Goal: Task Accomplishment & Management: Manage account settings

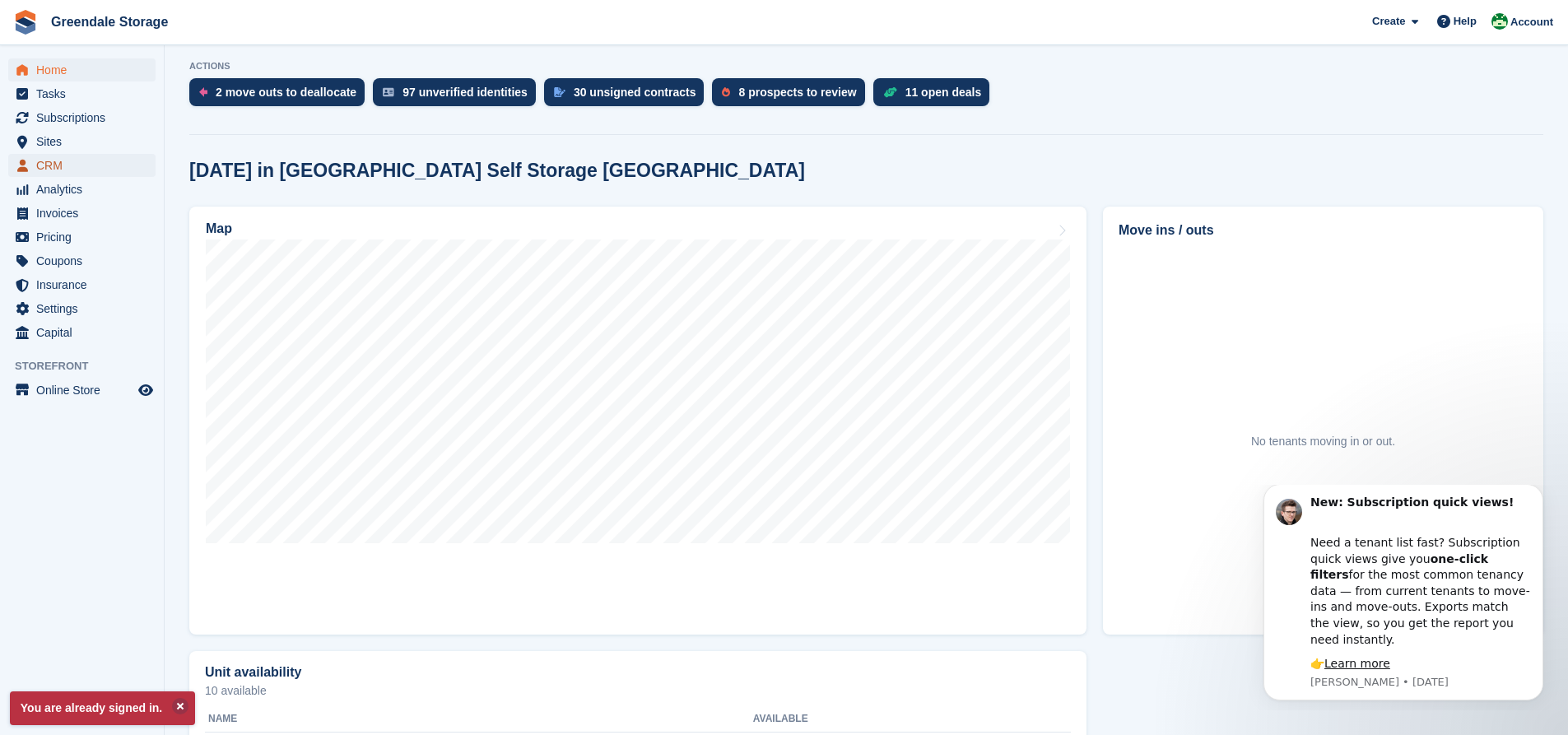
click at [62, 170] on span "CRM" at bounding box center [85, 165] width 99 height 23
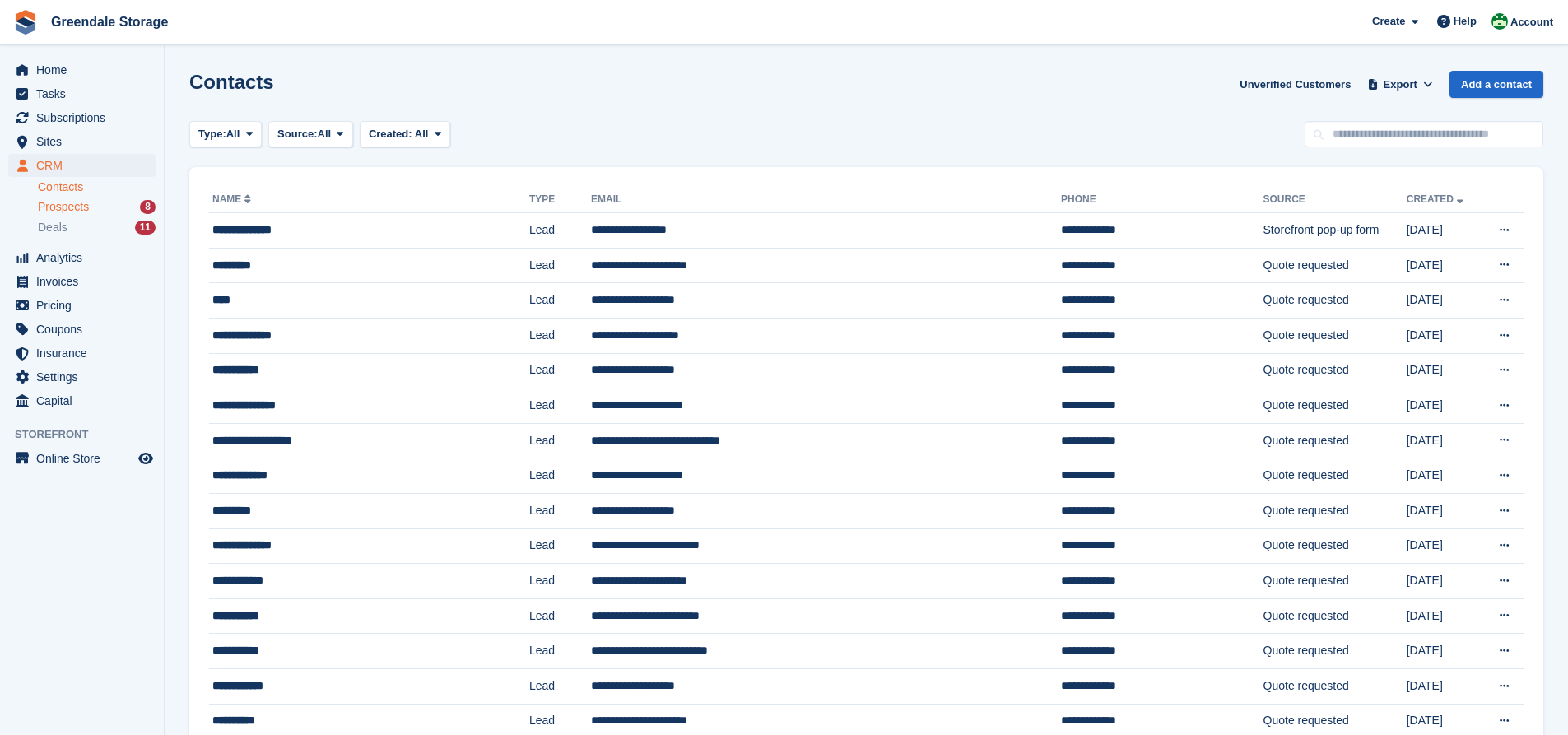
click at [81, 207] on span "Prospects" at bounding box center [63, 207] width 51 height 16
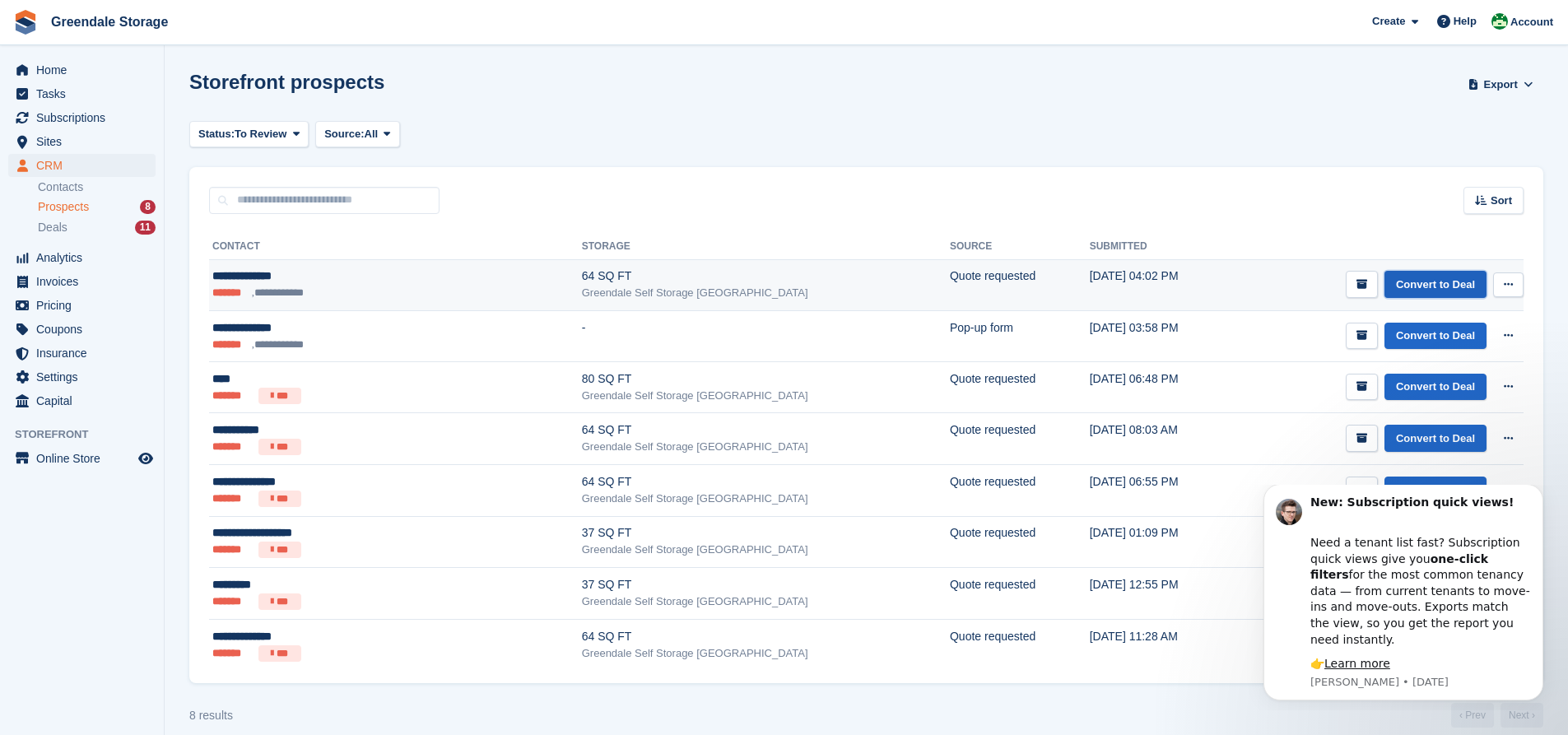
click at [1445, 280] on link "Convert to Deal" at bounding box center [1436, 284] width 102 height 27
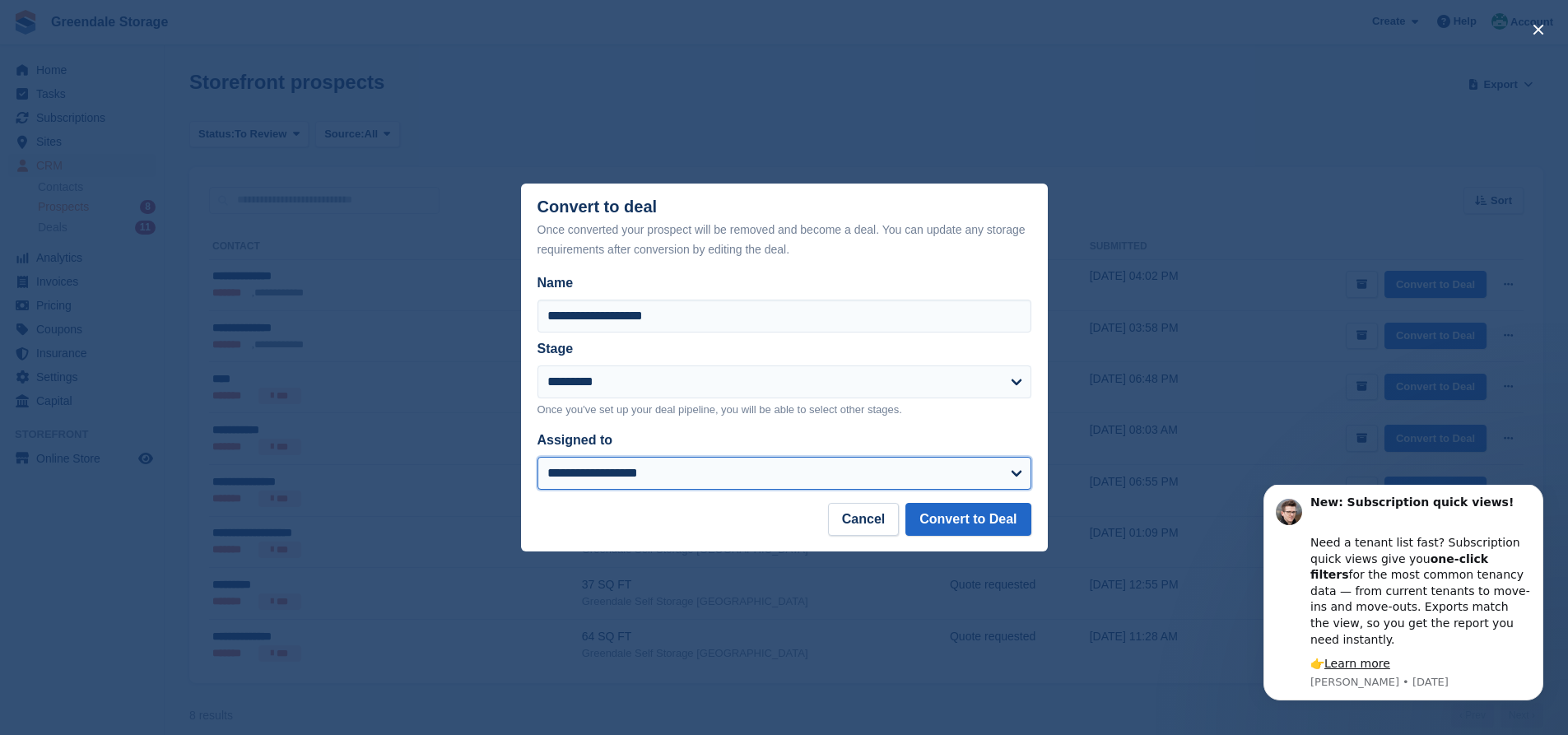
drag, startPoint x: 792, startPoint y: 472, endPoint x: 776, endPoint y: 475, distance: 16.3
click at [792, 472] on select "**********" at bounding box center [784, 473] width 494 height 33
select select "****"
click at [537, 458] on select "**********" at bounding box center [784, 473] width 494 height 33
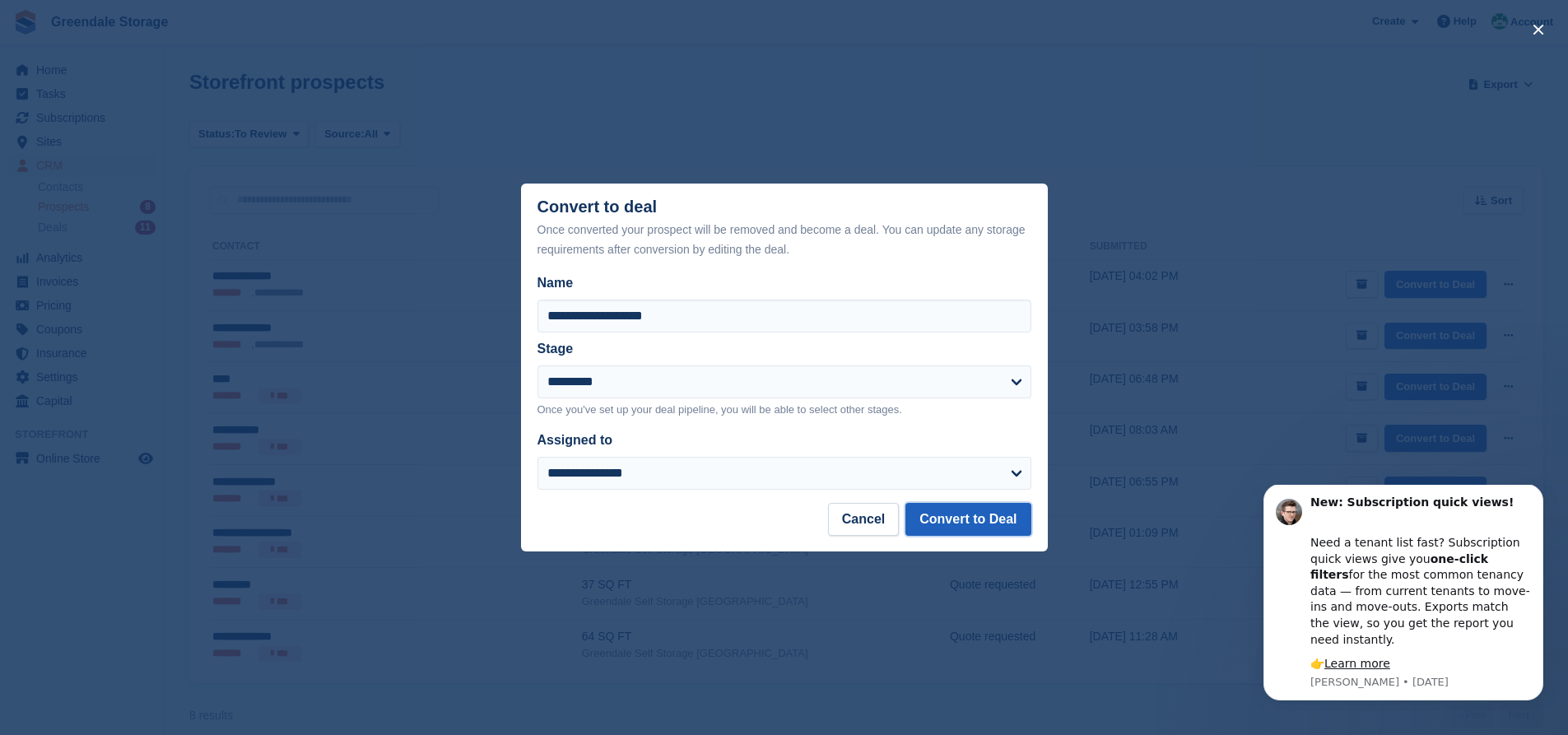
click at [944, 512] on button "Convert to Deal" at bounding box center [967, 519] width 125 height 33
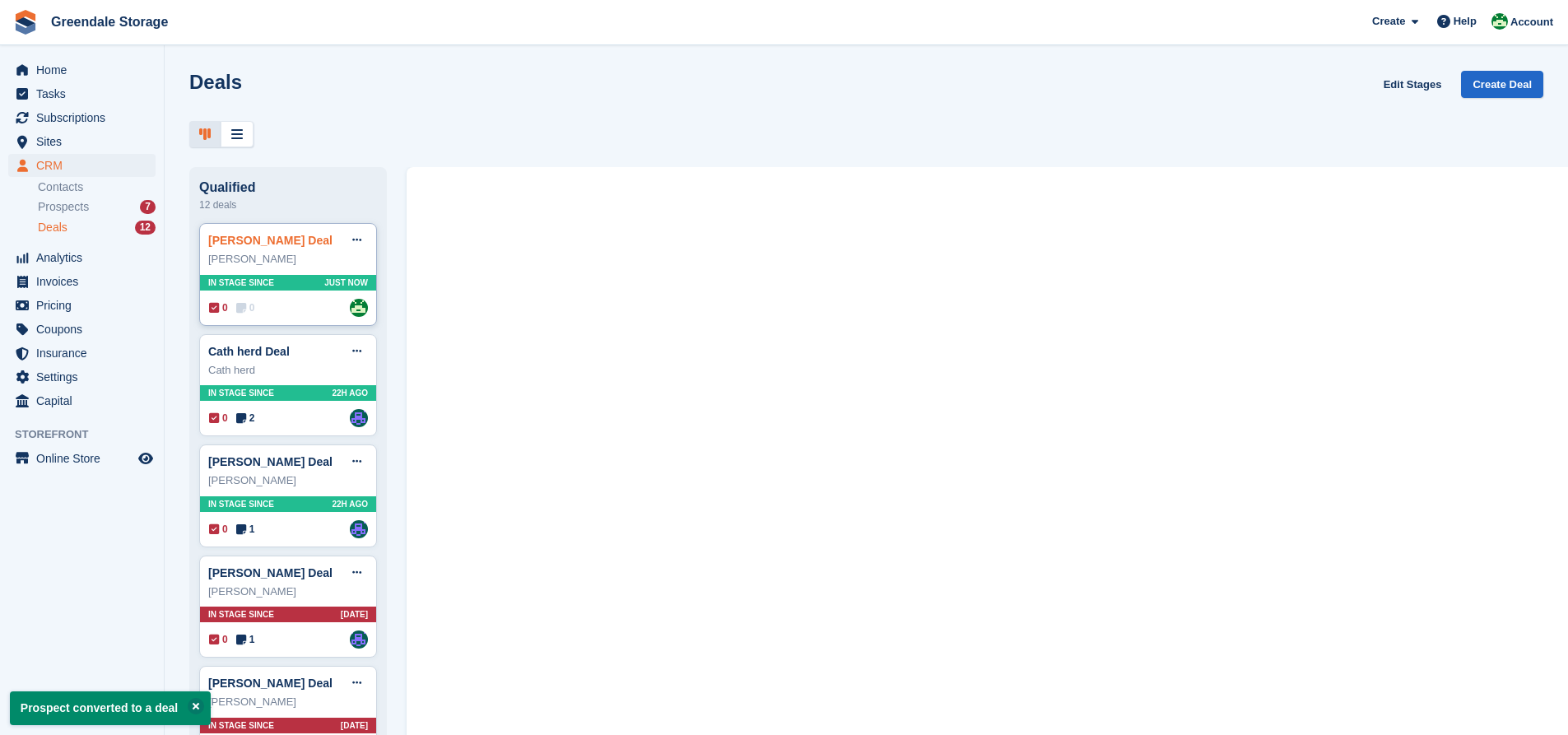
click at [261, 247] on link "michael pinder Deal" at bounding box center [270, 241] width 124 height 13
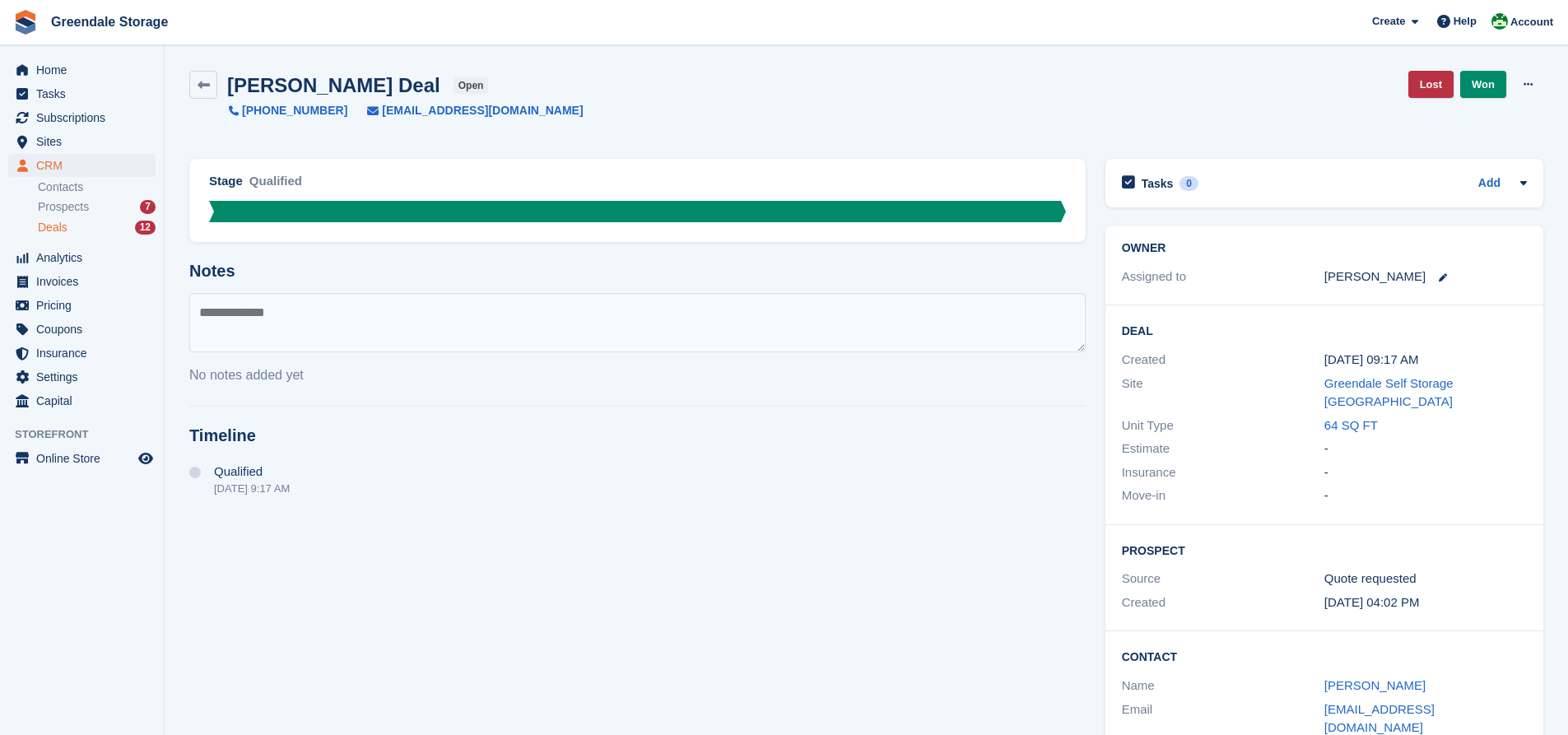
click at [282, 329] on textarea at bounding box center [637, 323] width 896 height 60
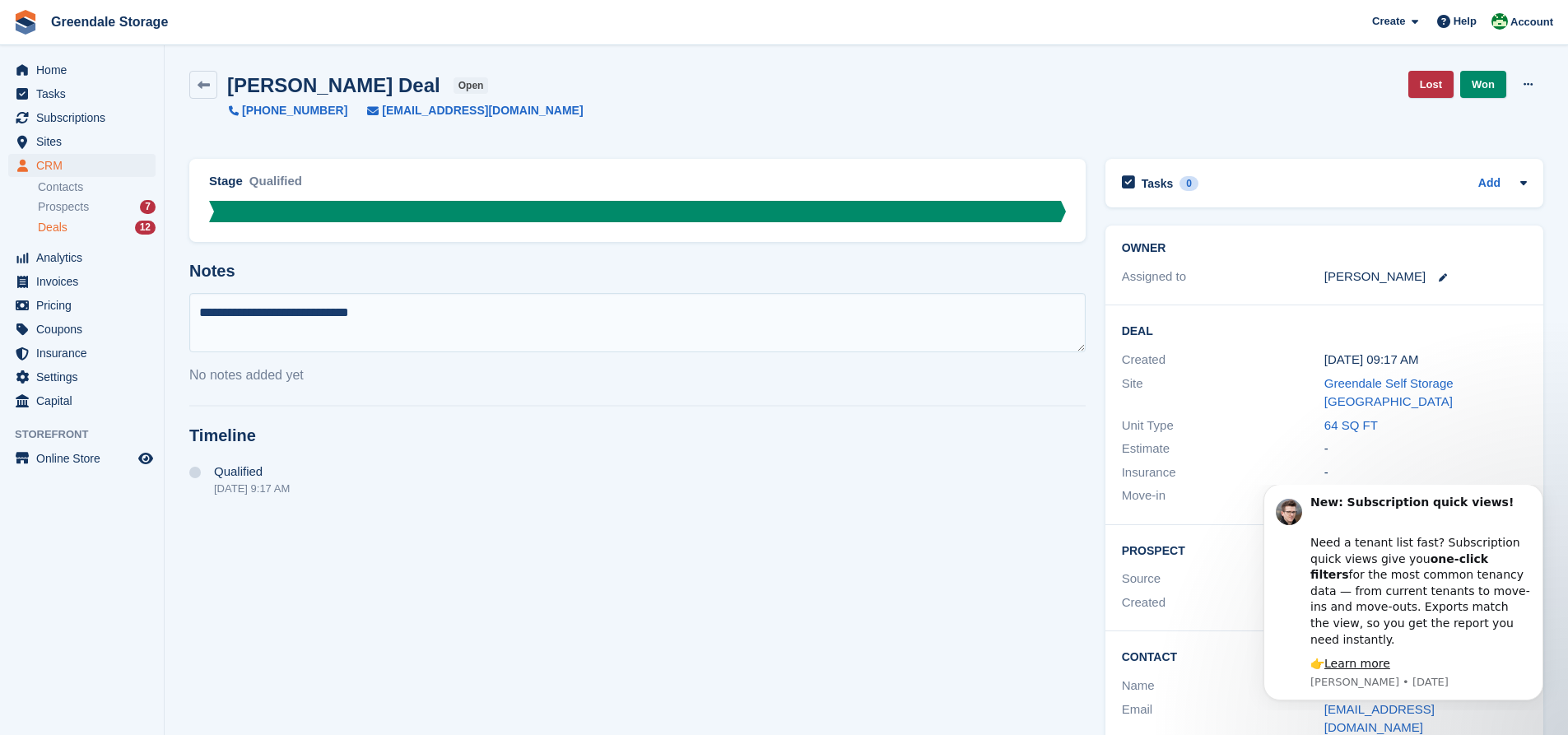
type textarea "**********"
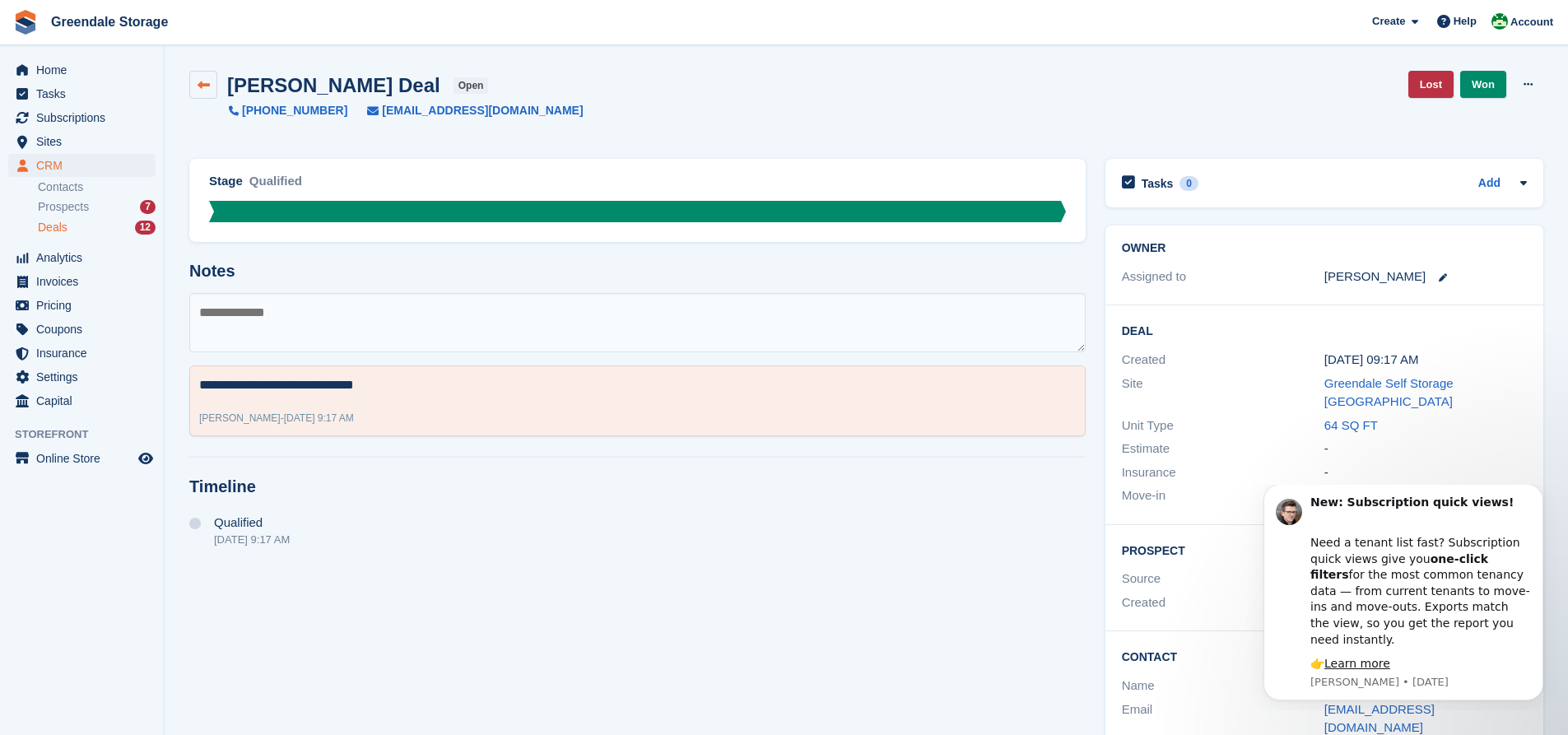
click at [202, 84] on icon at bounding box center [204, 85] width 13 height 13
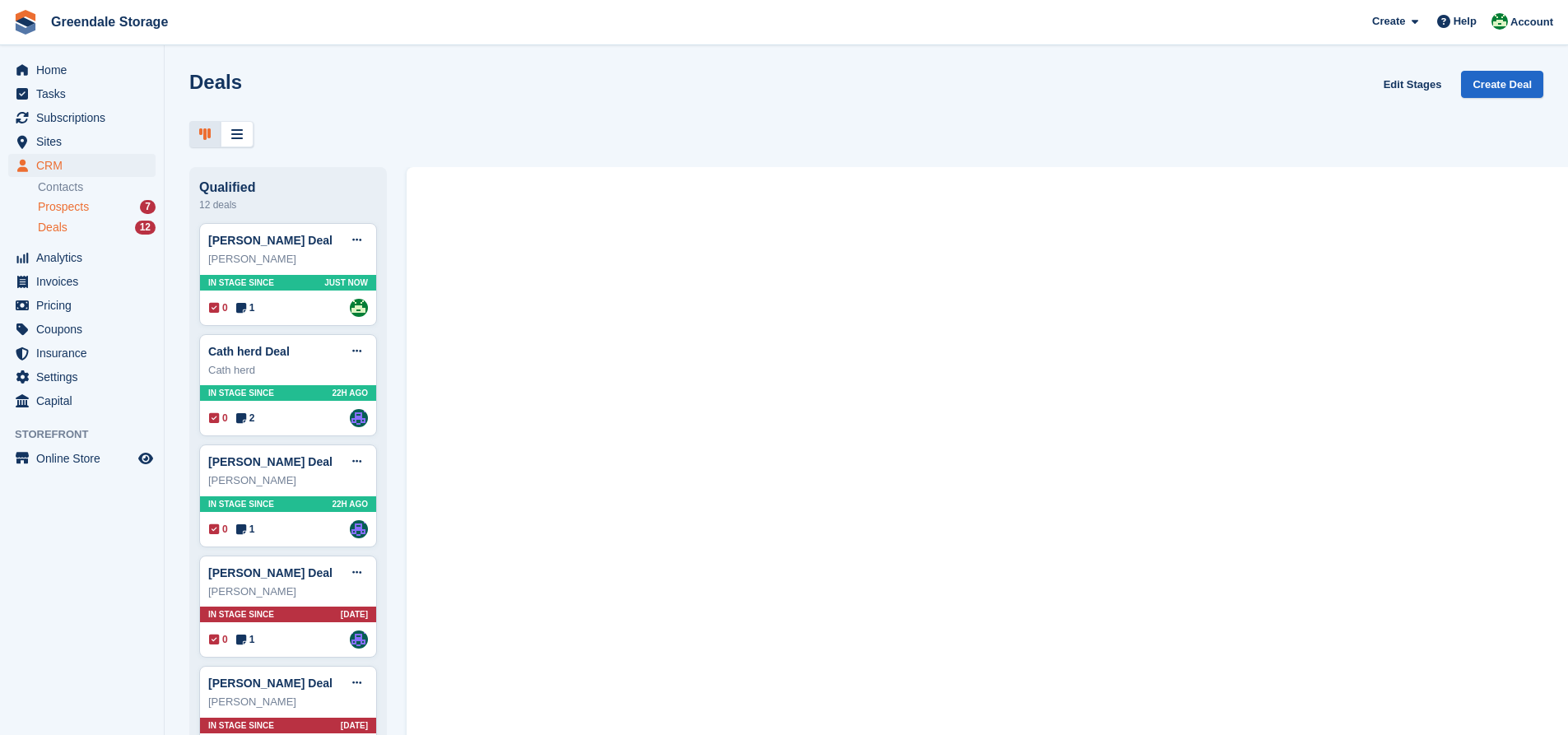
click at [70, 211] on span "Prospects" at bounding box center [63, 207] width 51 height 16
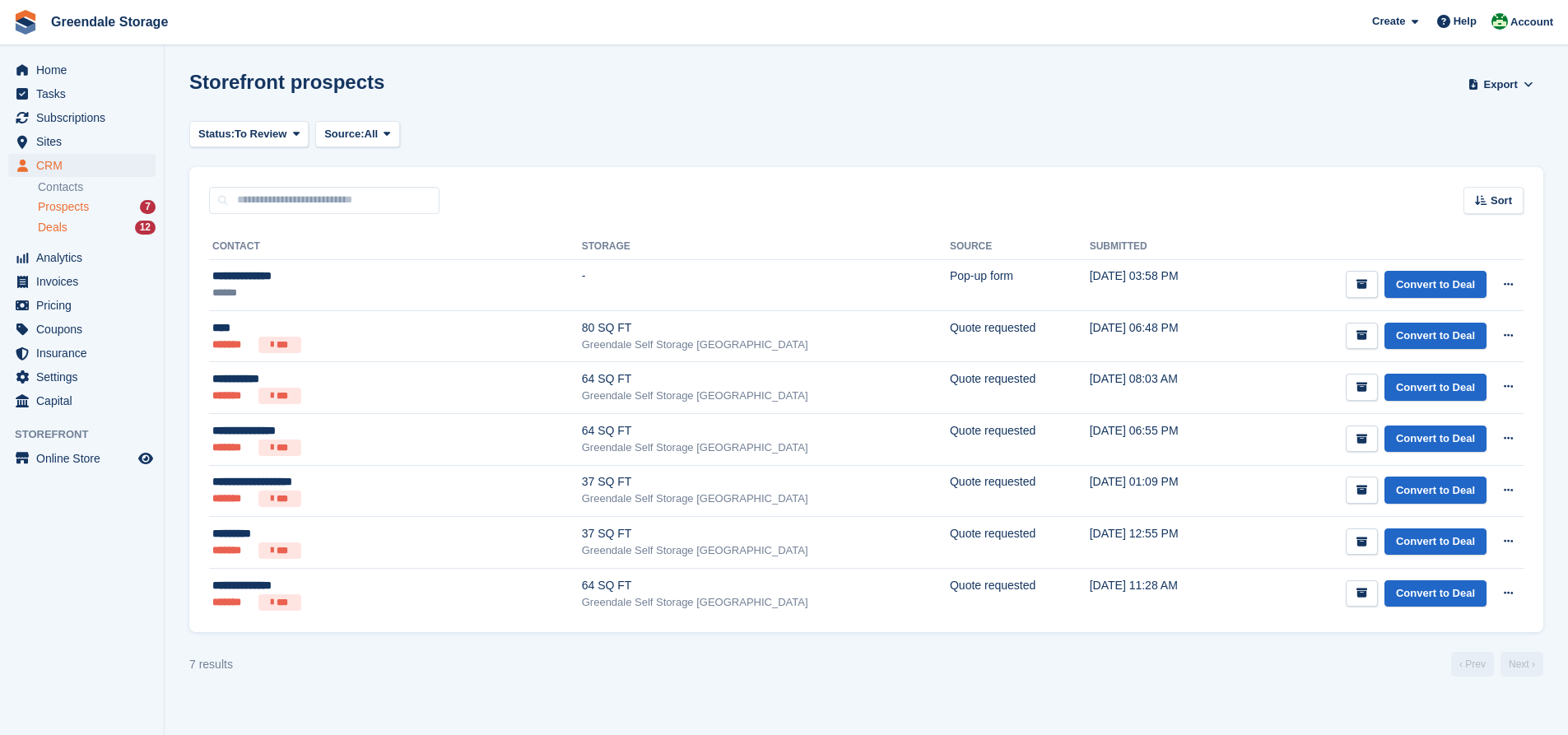
click at [62, 228] on span "Deals" at bounding box center [52, 227] width 29 height 16
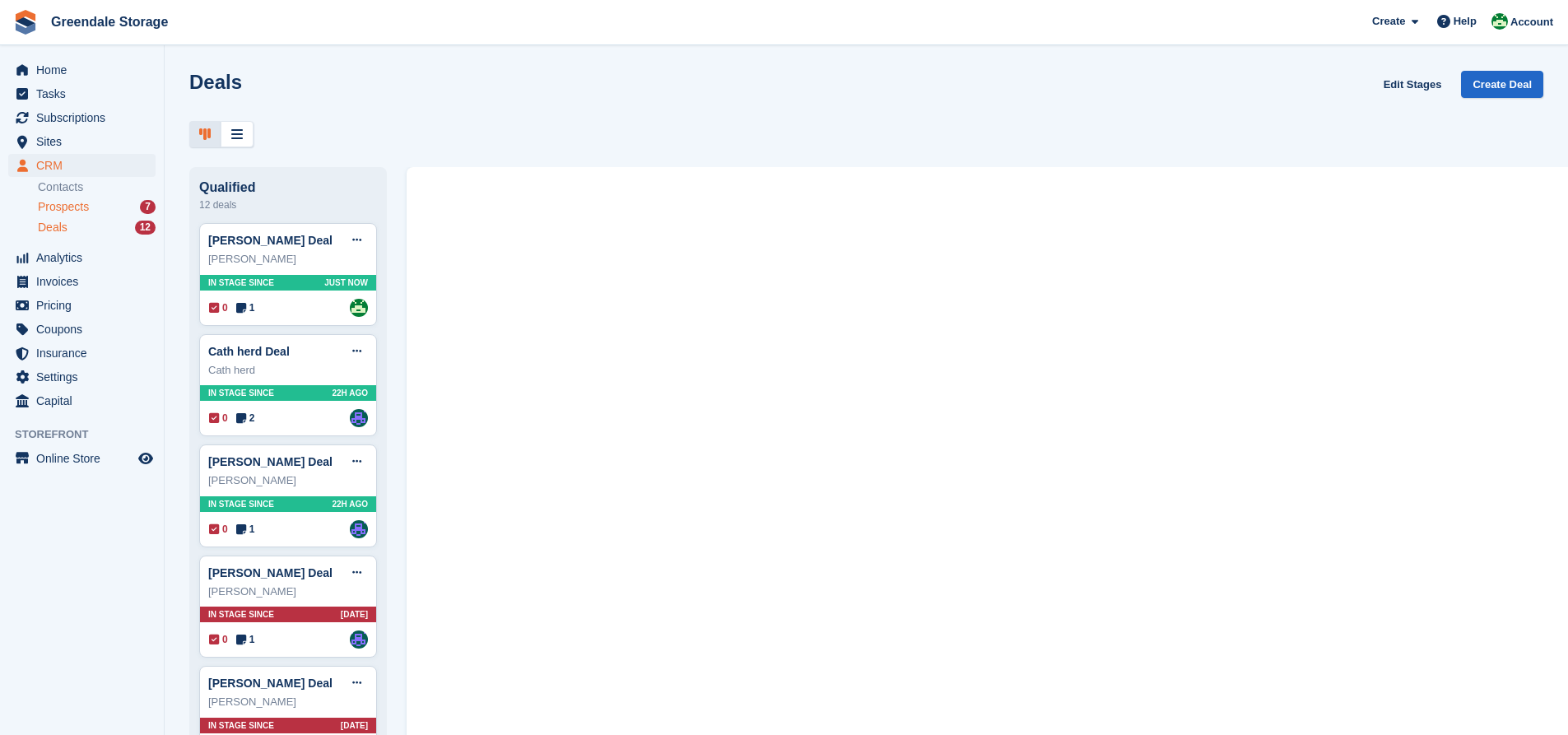
click at [80, 201] on span "Prospects" at bounding box center [63, 207] width 51 height 16
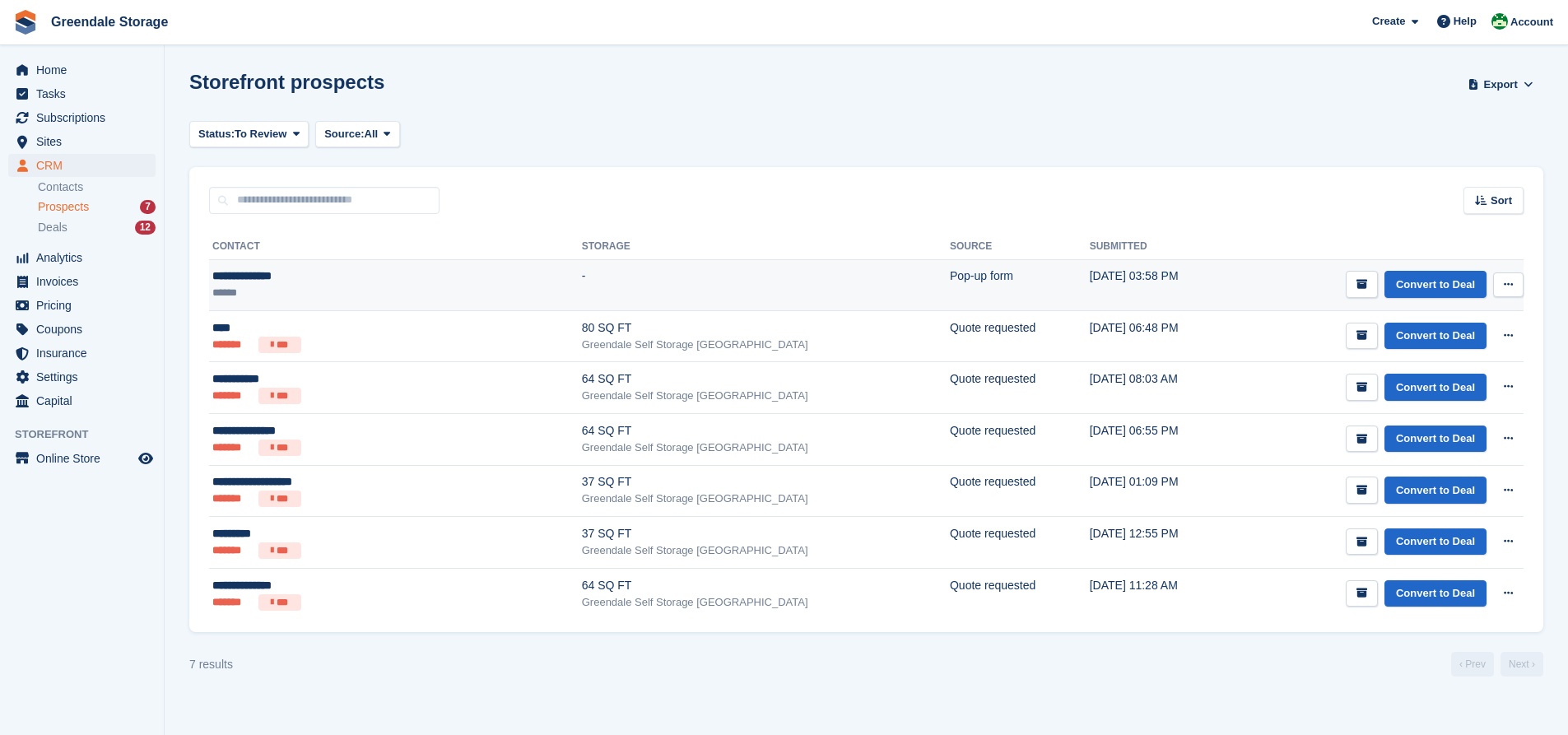
click at [1514, 283] on button at bounding box center [1508, 284] width 30 height 24
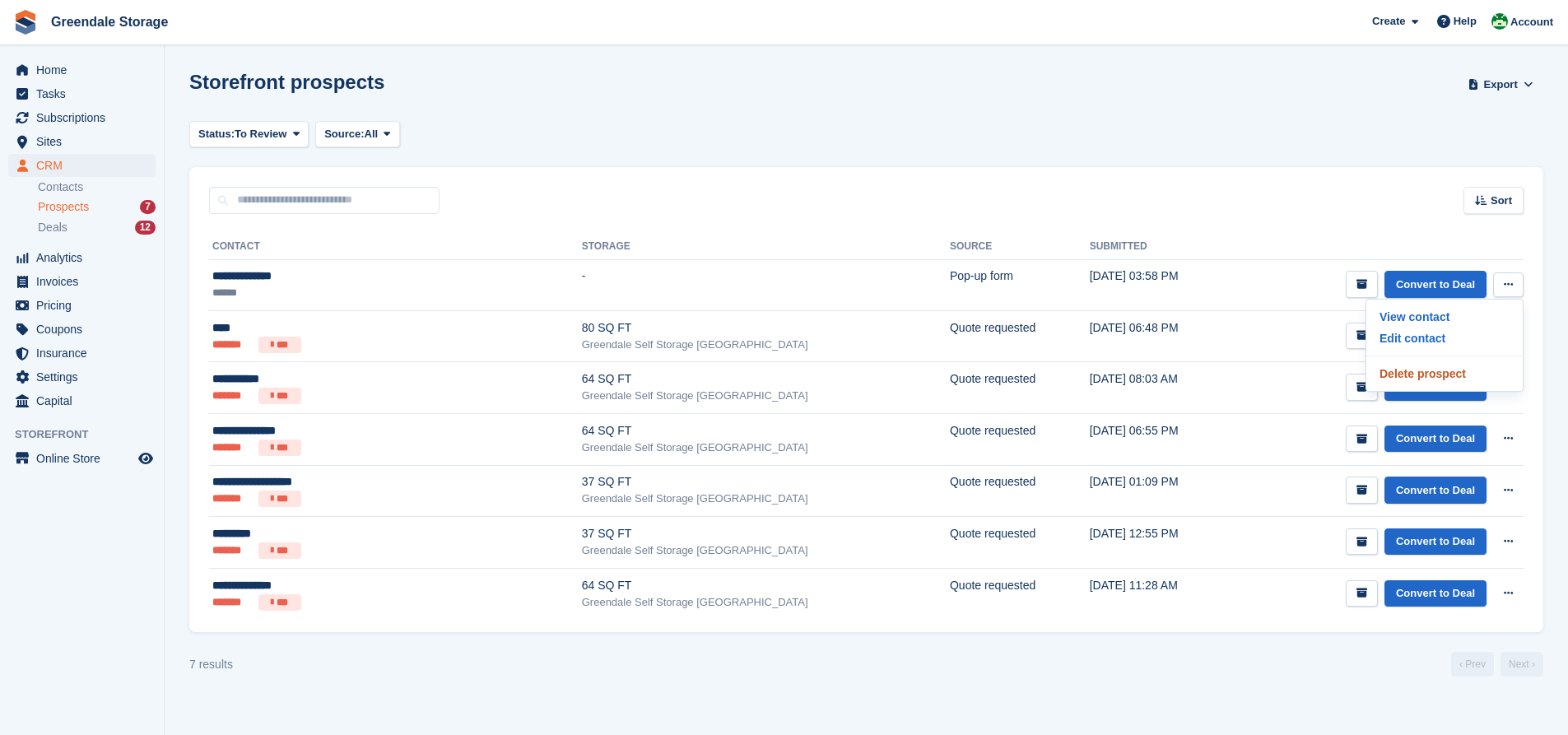
click at [1462, 370] on p "Delete prospect" at bounding box center [1444, 374] width 143 height 22
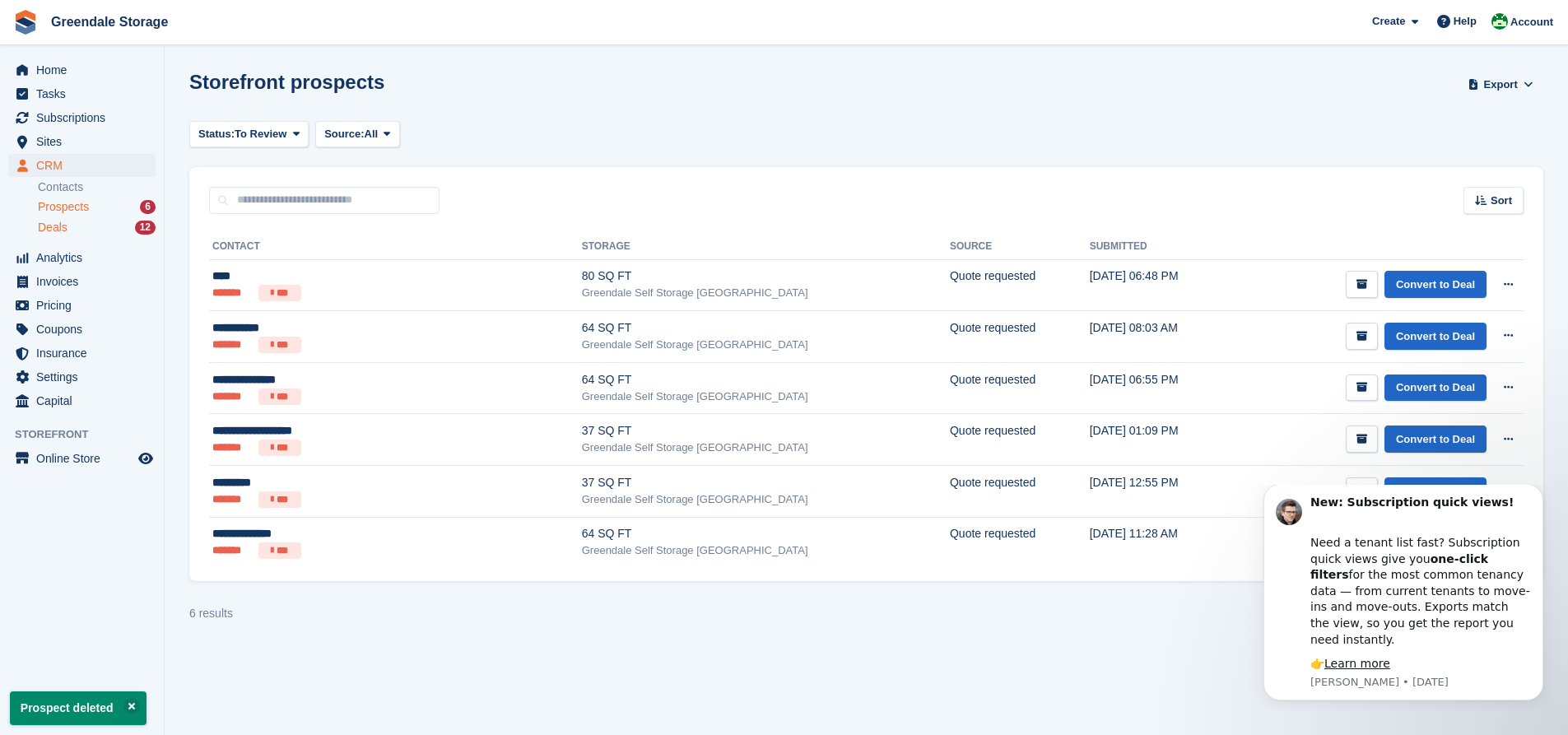
click at [64, 229] on span "Deals" at bounding box center [52, 227] width 29 height 16
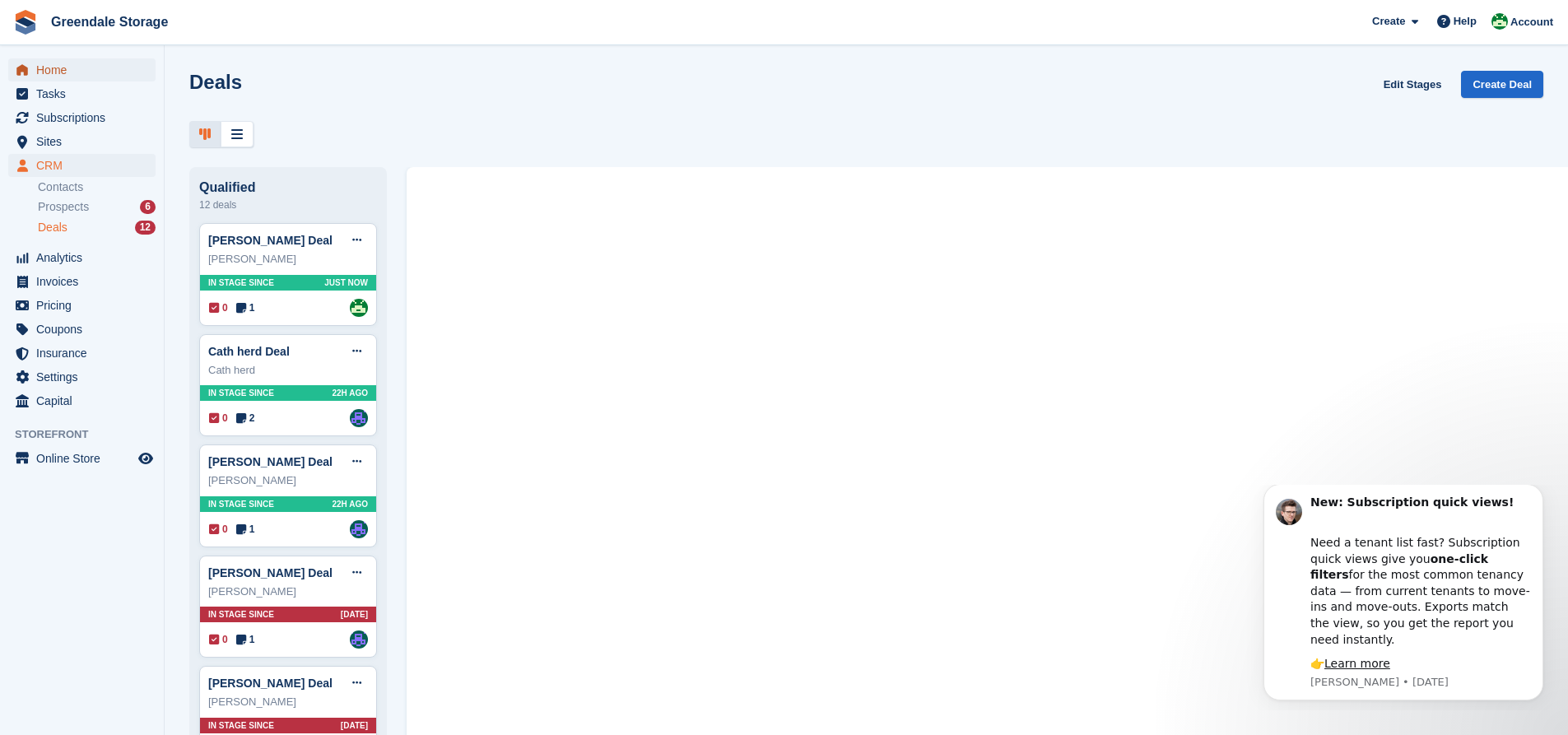
click at [55, 74] on span "Home" at bounding box center [85, 70] width 99 height 23
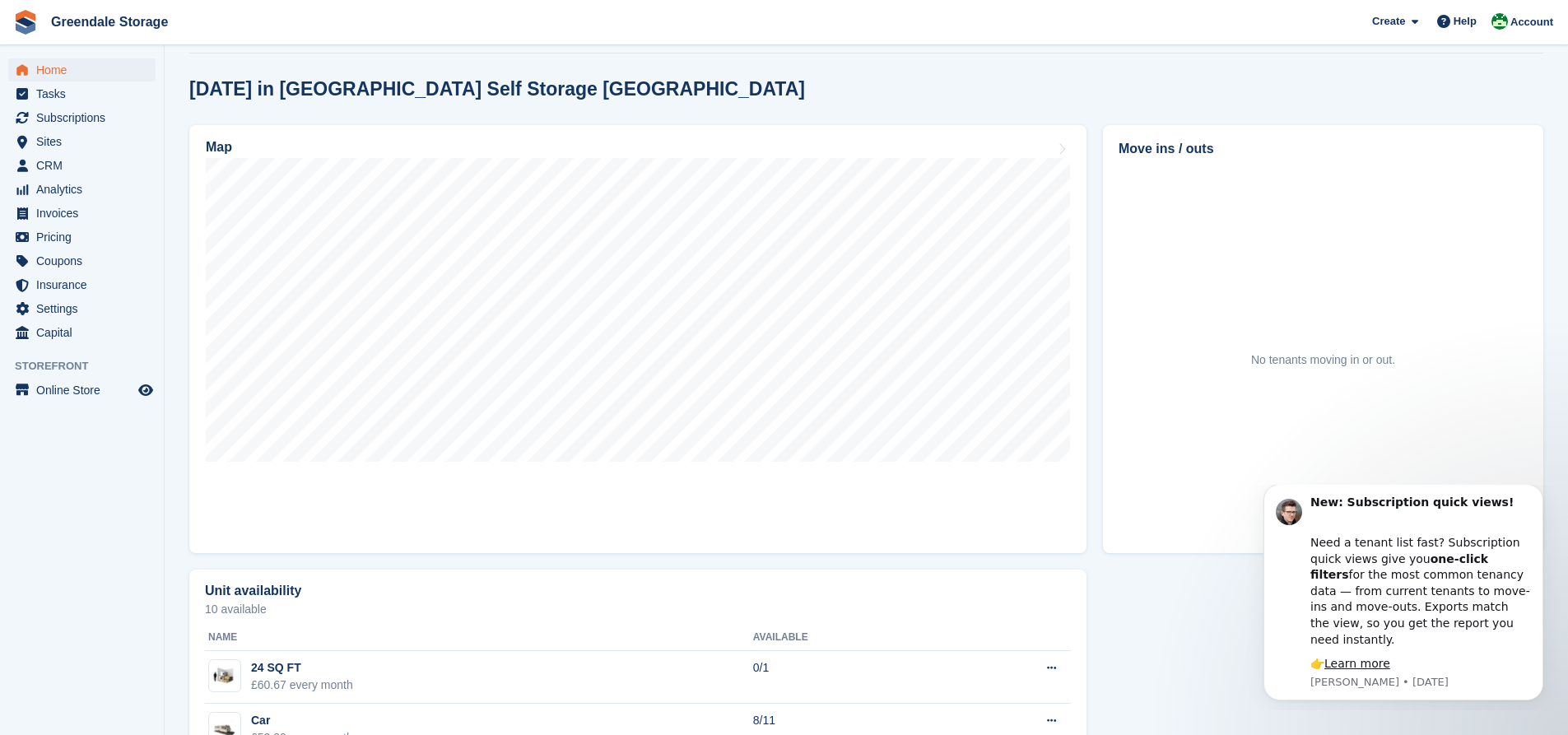
scroll to position [411, 0]
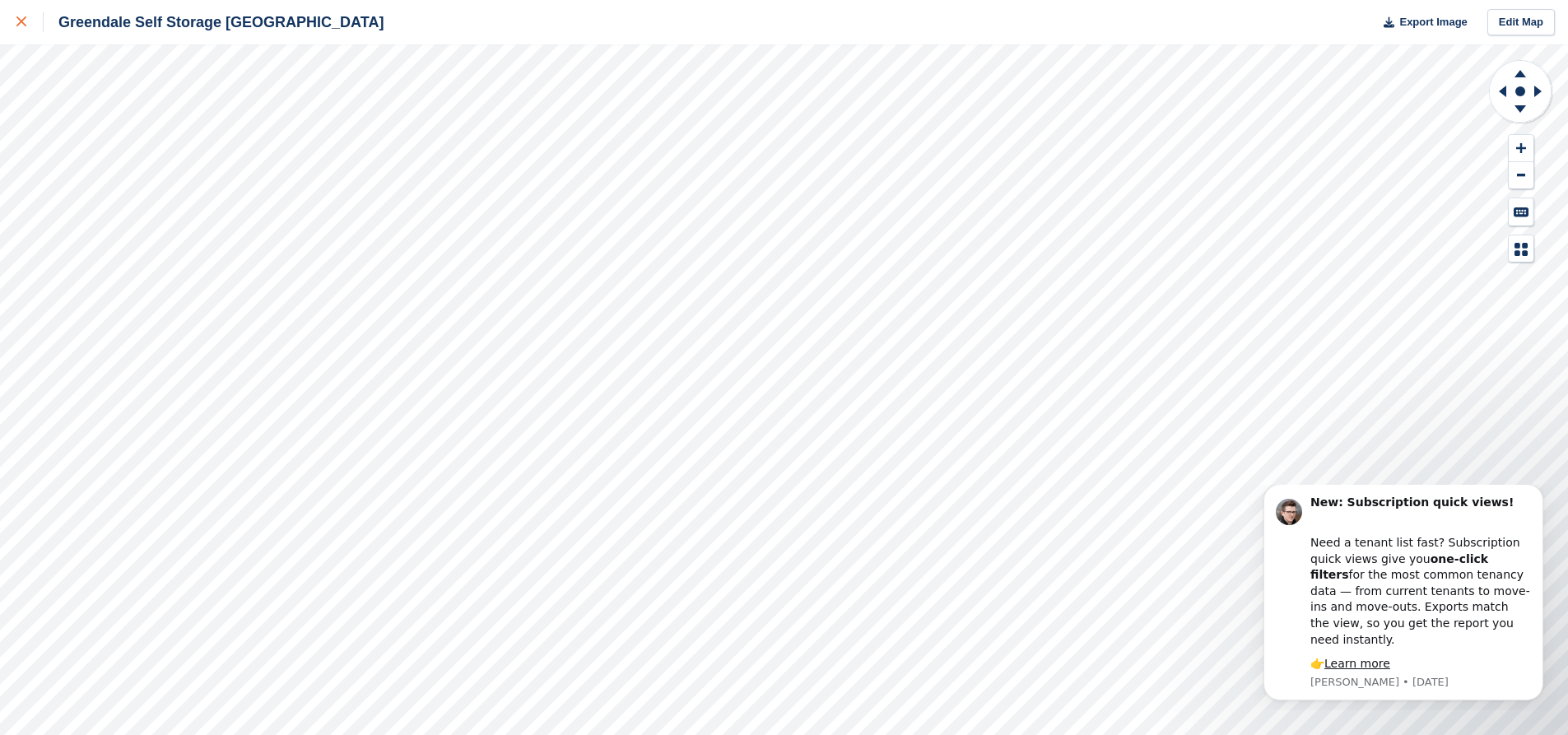
click at [23, 14] on div at bounding box center [30, 23] width 27 height 20
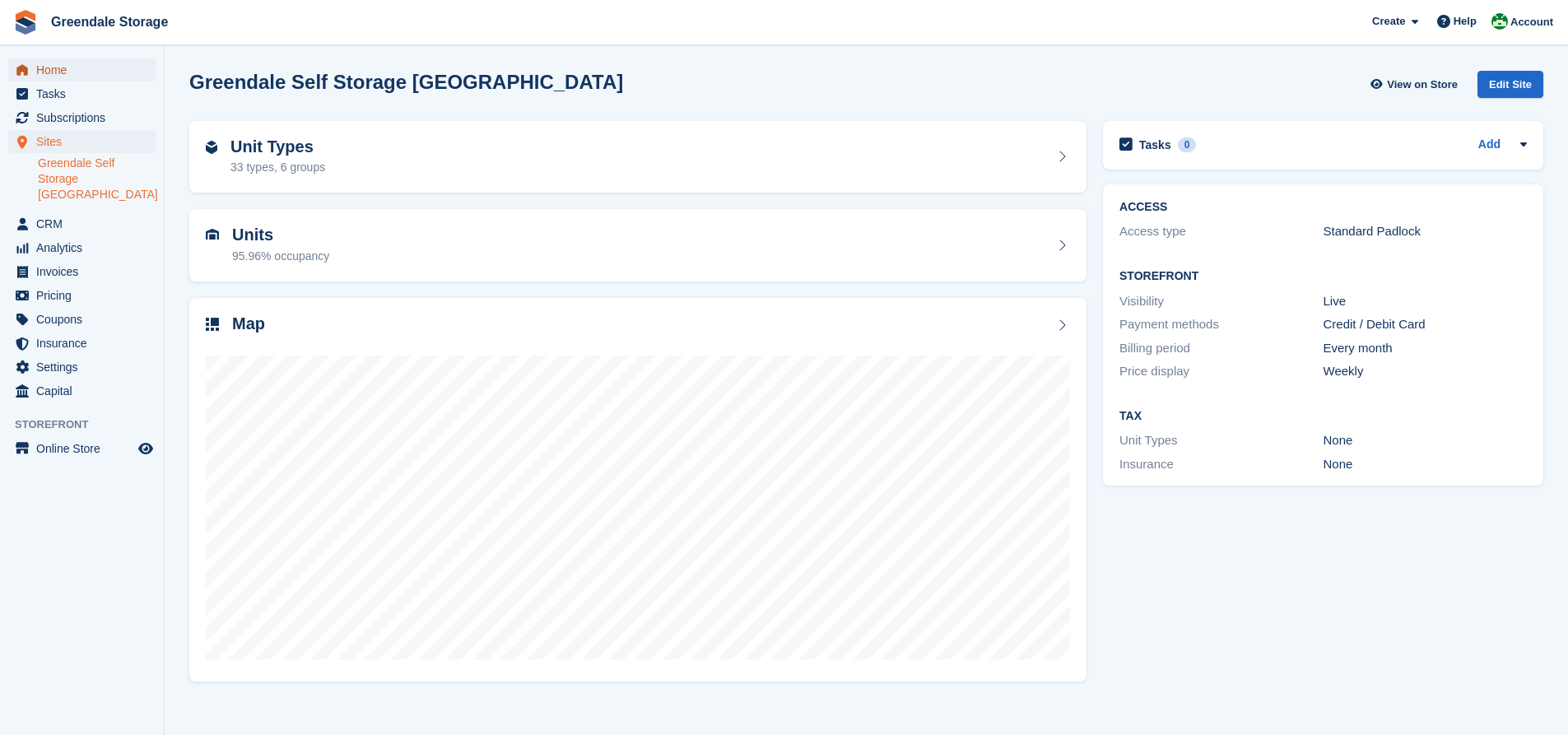
click at [51, 68] on span "Home" at bounding box center [85, 70] width 99 height 23
